Goal: Task Accomplishment & Management: Use online tool/utility

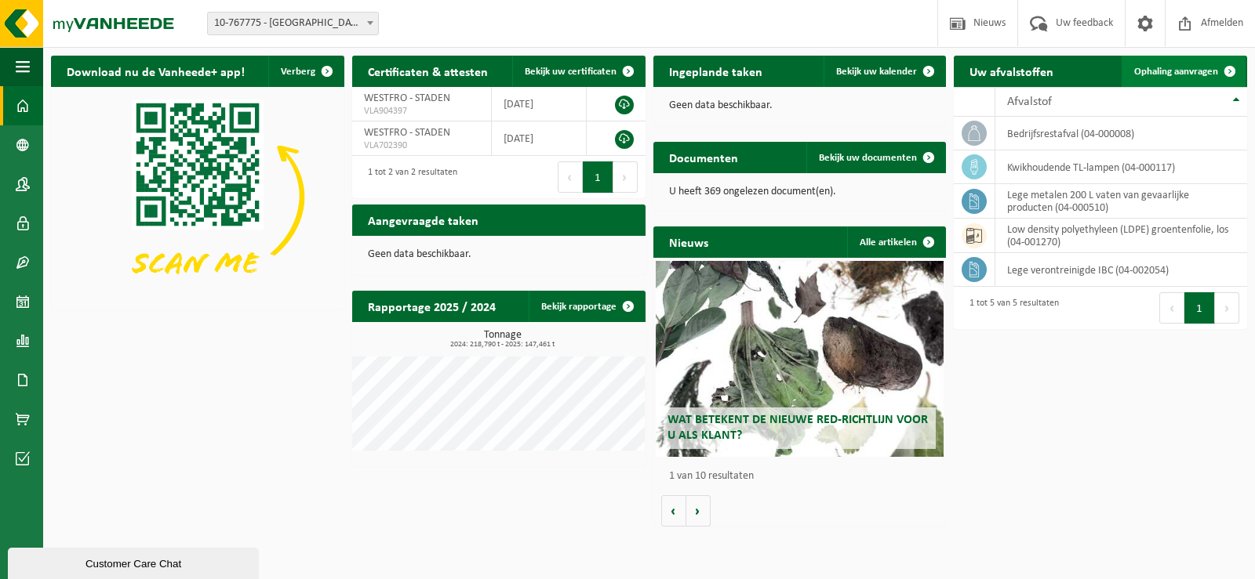
click at [1156, 71] on span "Ophaling aanvragen" at bounding box center [1176, 72] width 84 height 10
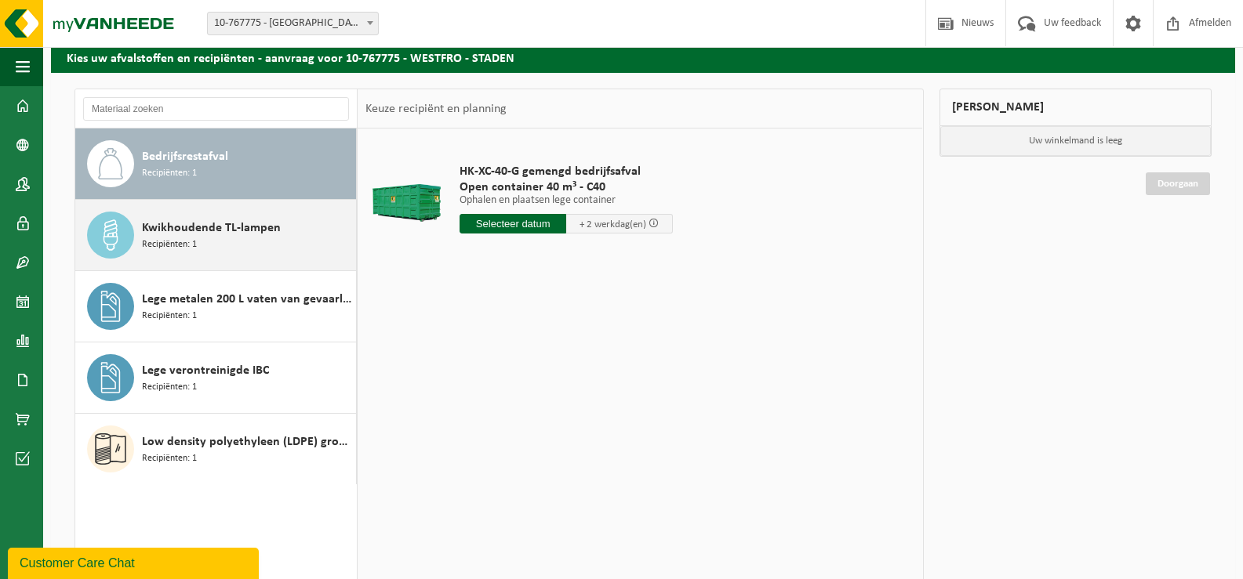
scroll to position [157, 0]
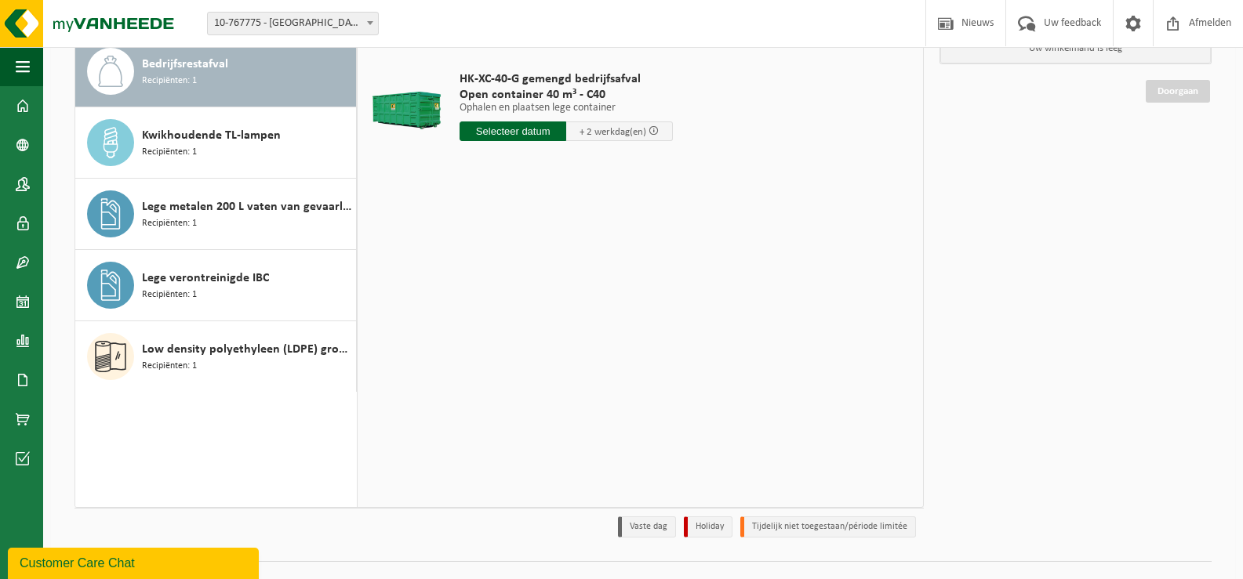
click at [536, 133] on input "text" at bounding box center [513, 132] width 107 height 20
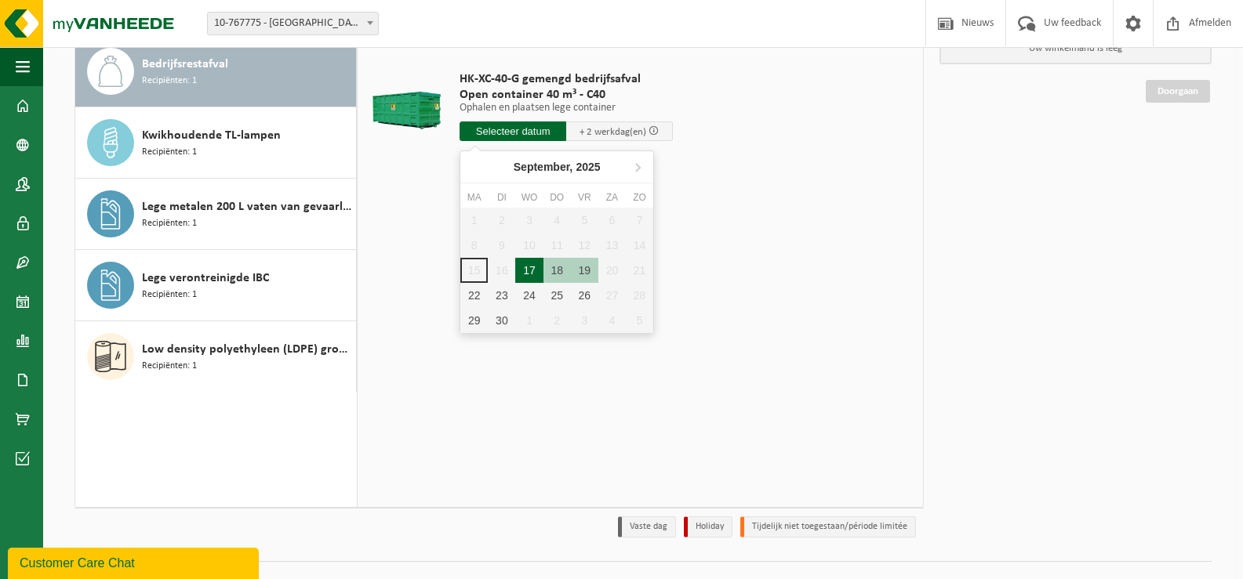
click at [527, 267] on div "17" at bounding box center [528, 270] width 27 height 25
type input "Van 2025-09-17"
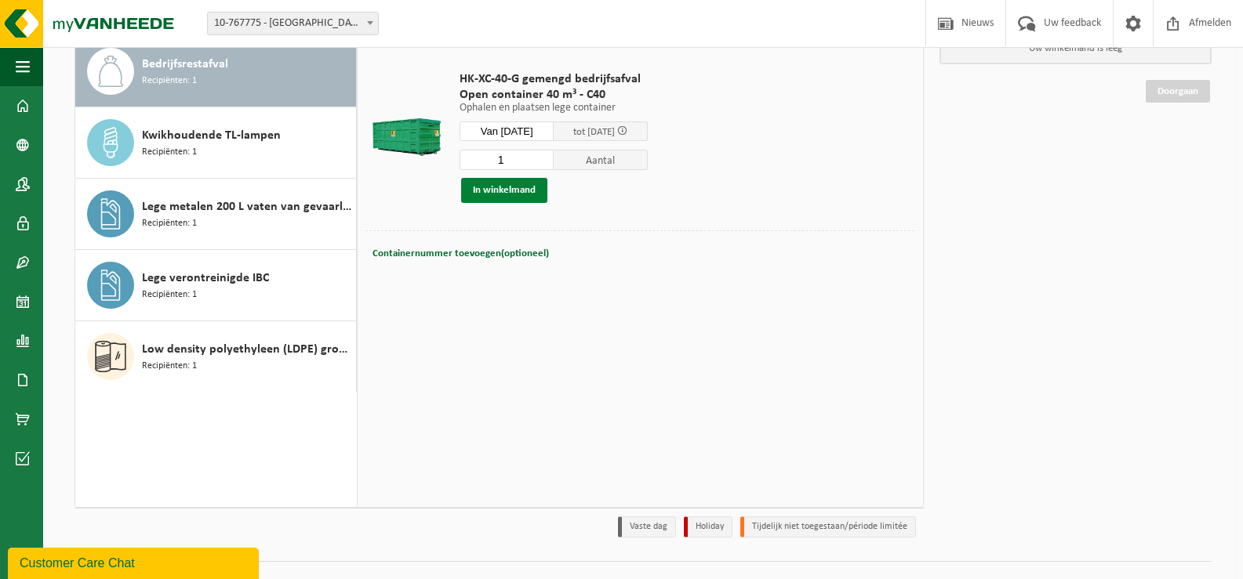
click at [497, 192] on button "In winkelmand" at bounding box center [504, 190] width 86 height 25
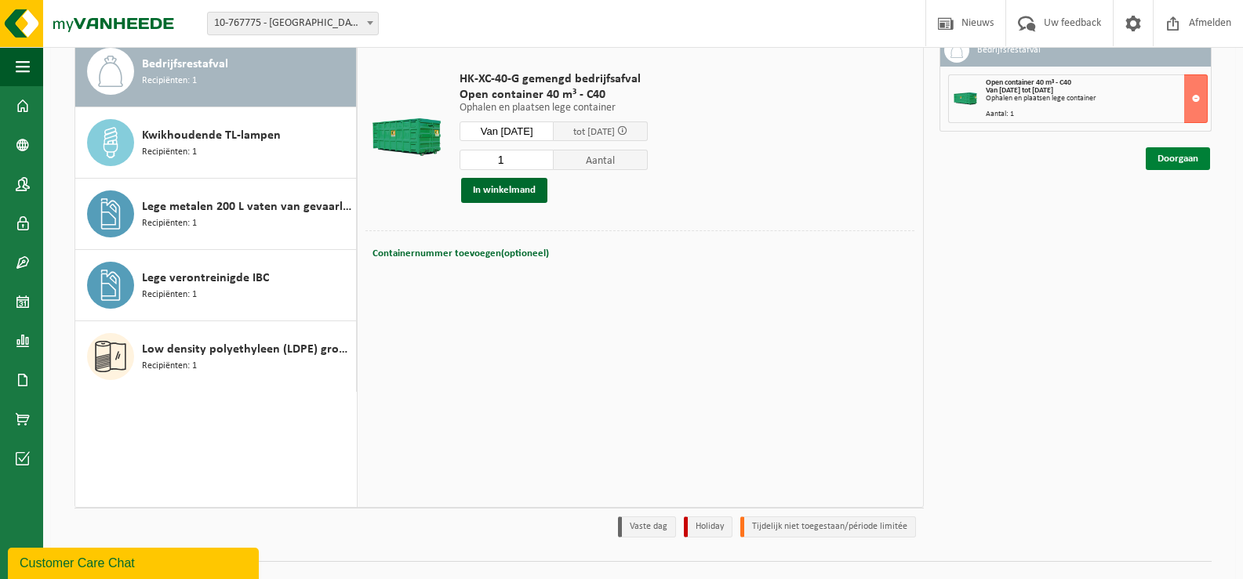
click at [1164, 157] on link "Doorgaan" at bounding box center [1178, 158] width 64 height 23
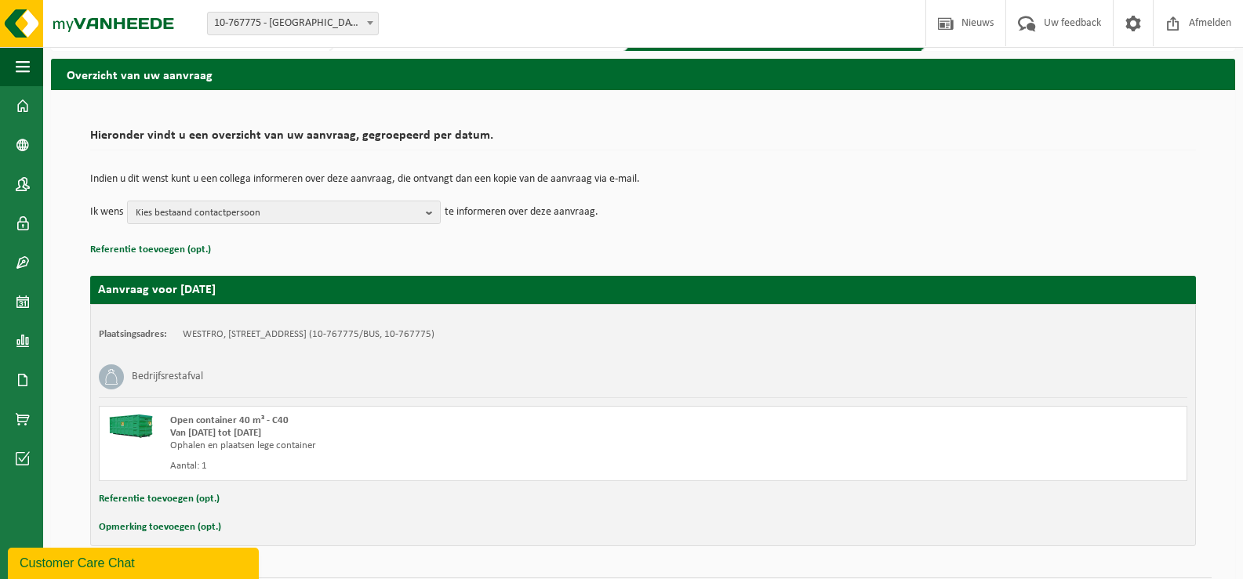
scroll to position [93, 0]
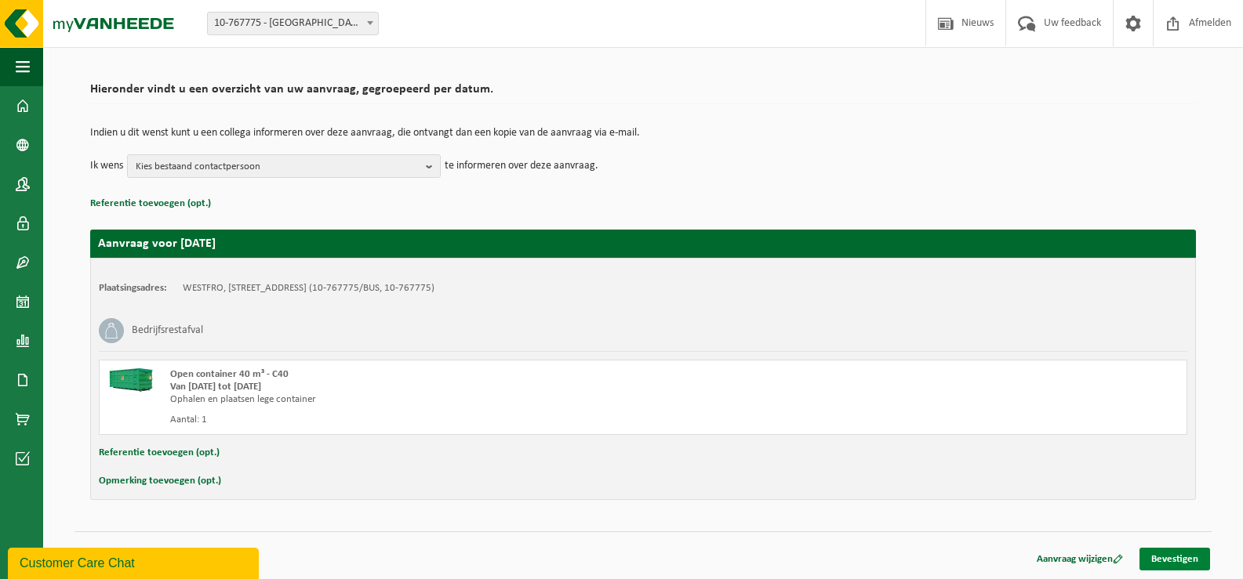
click at [1174, 562] on link "Bevestigen" at bounding box center [1174, 559] width 71 height 23
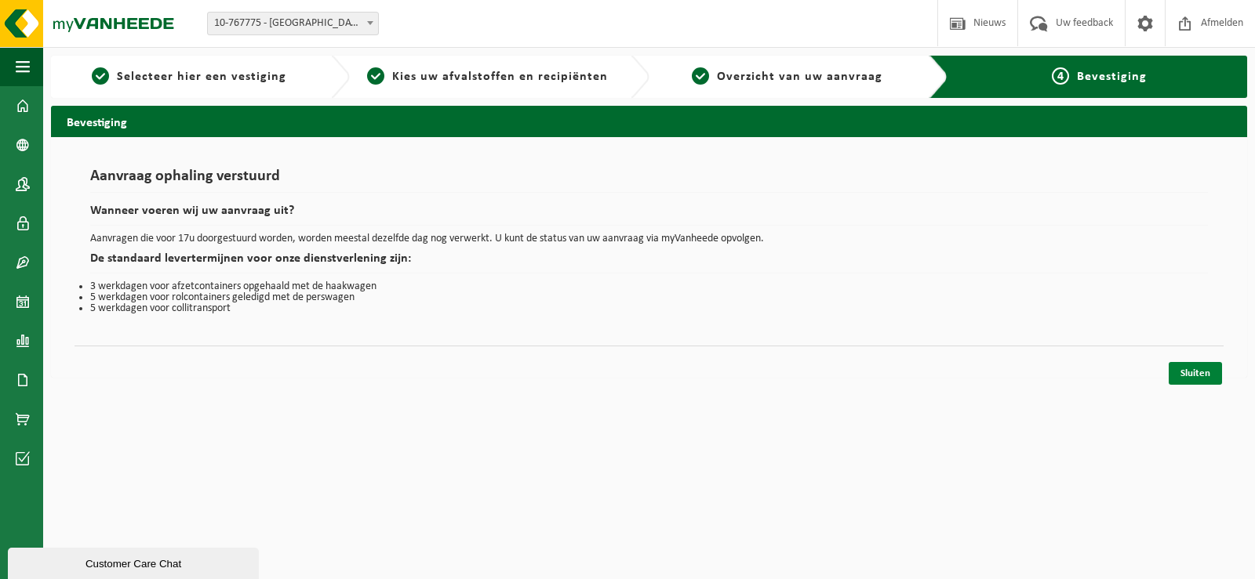
click at [1204, 373] on link "Sluiten" at bounding box center [1194, 373] width 53 height 23
